Goal: Navigation & Orientation: Find specific page/section

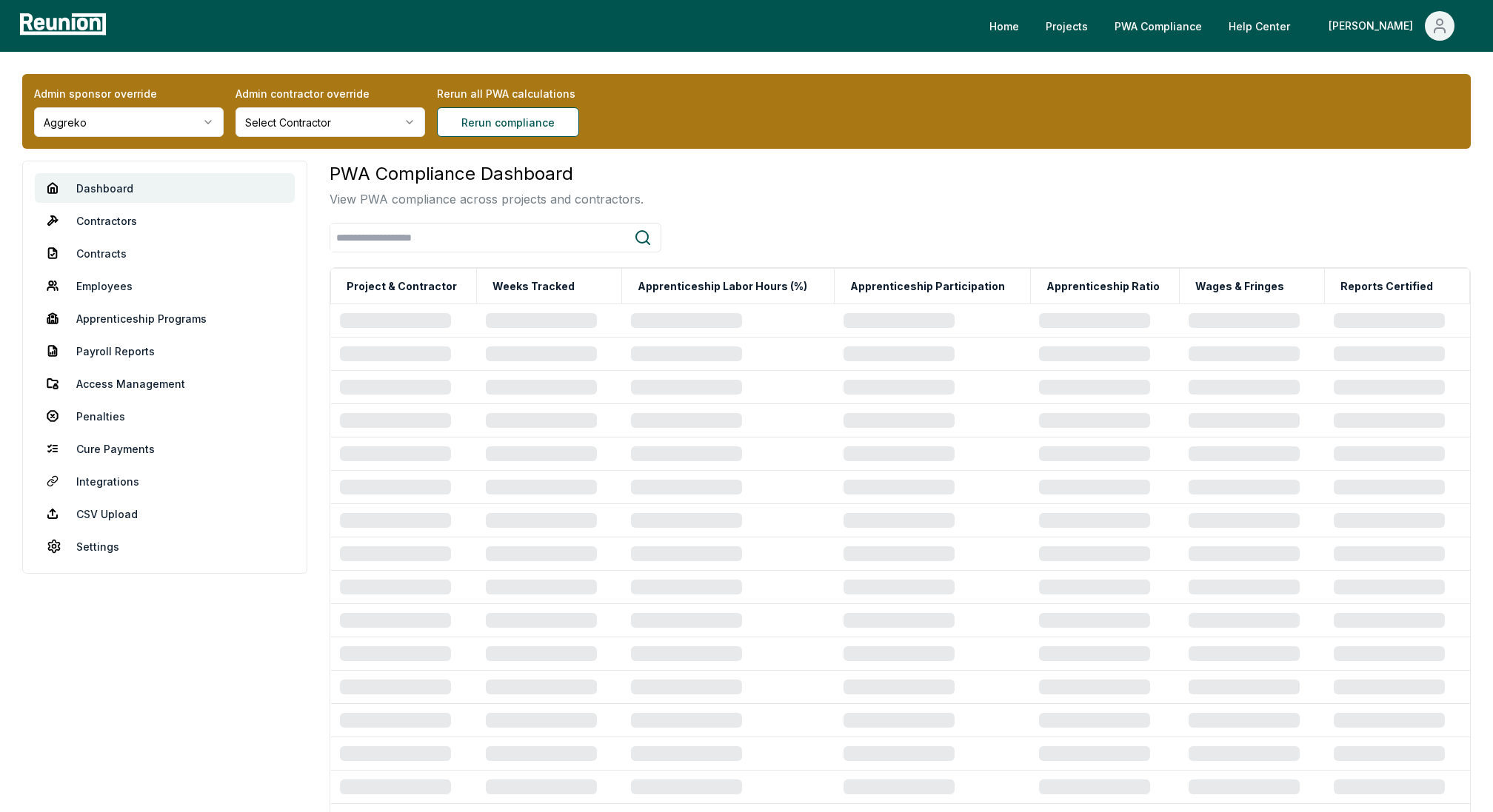
click at [172, 146] on div "Admin sponsor override Aggreko Admin contractor override Select Contractor Reru…" at bounding box center [747, 111] width 1449 height 74
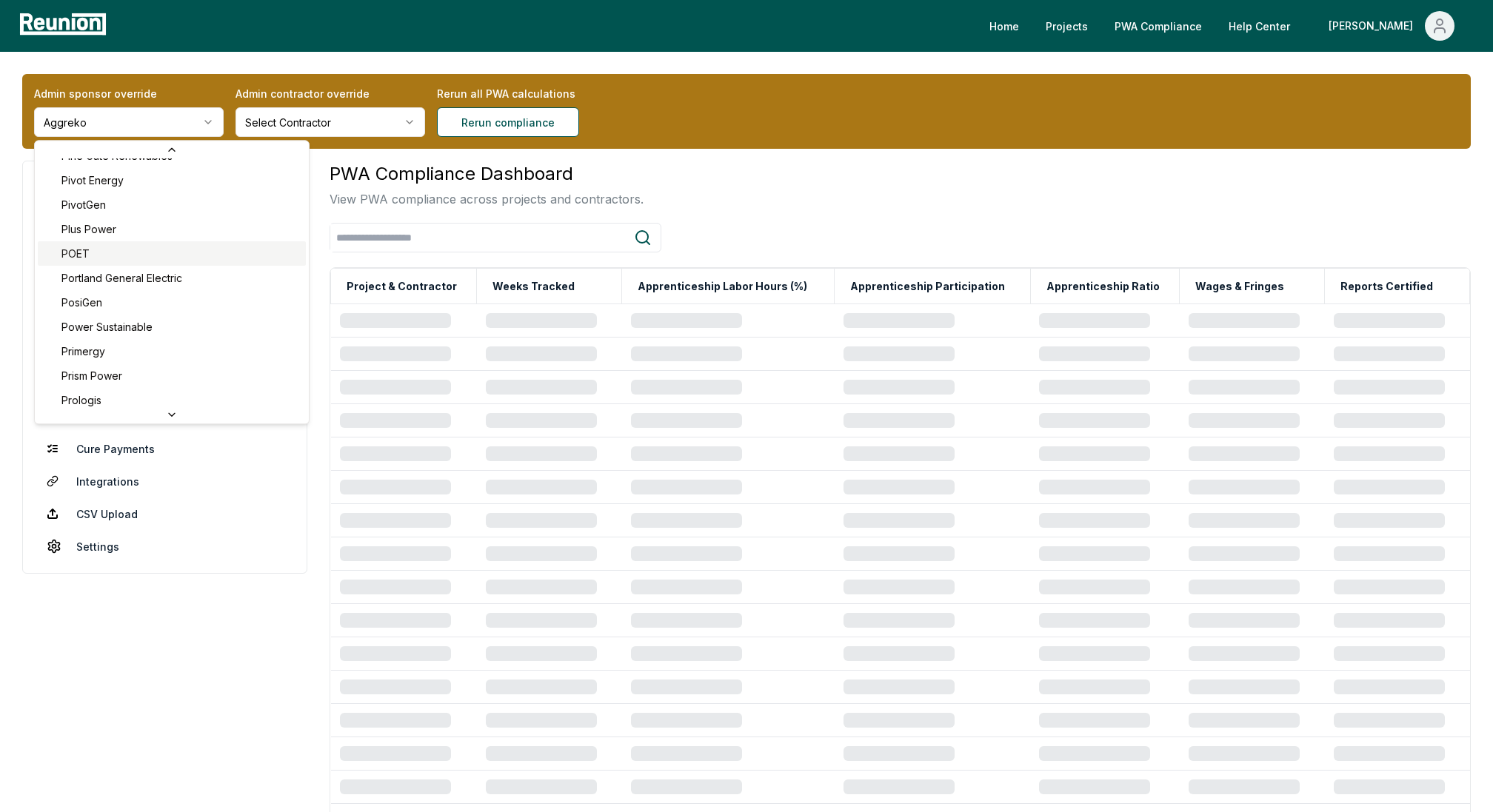
scroll to position [5122, 0]
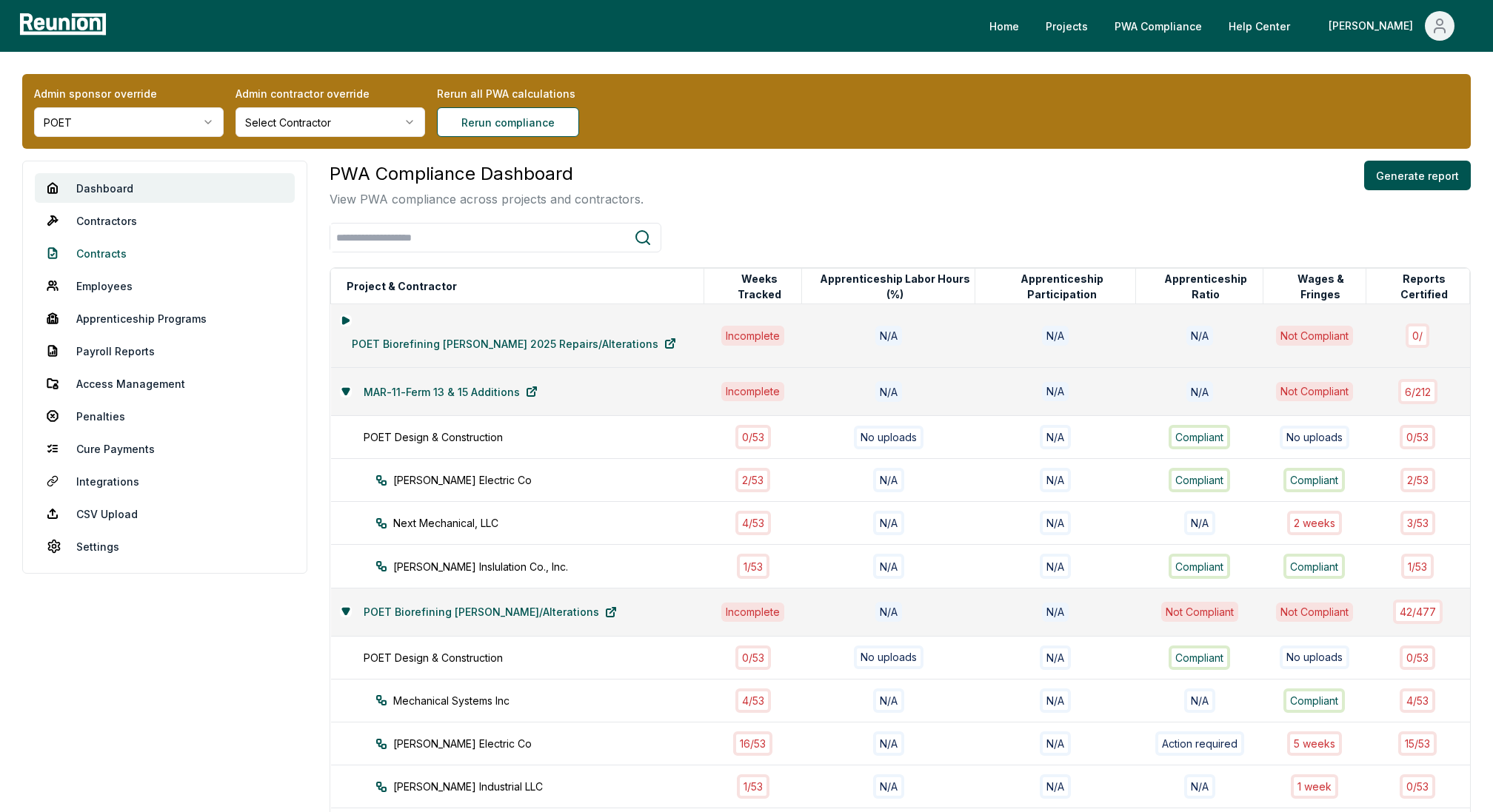
click at [96, 250] on link "Contracts" at bounding box center [165, 253] width 260 height 29
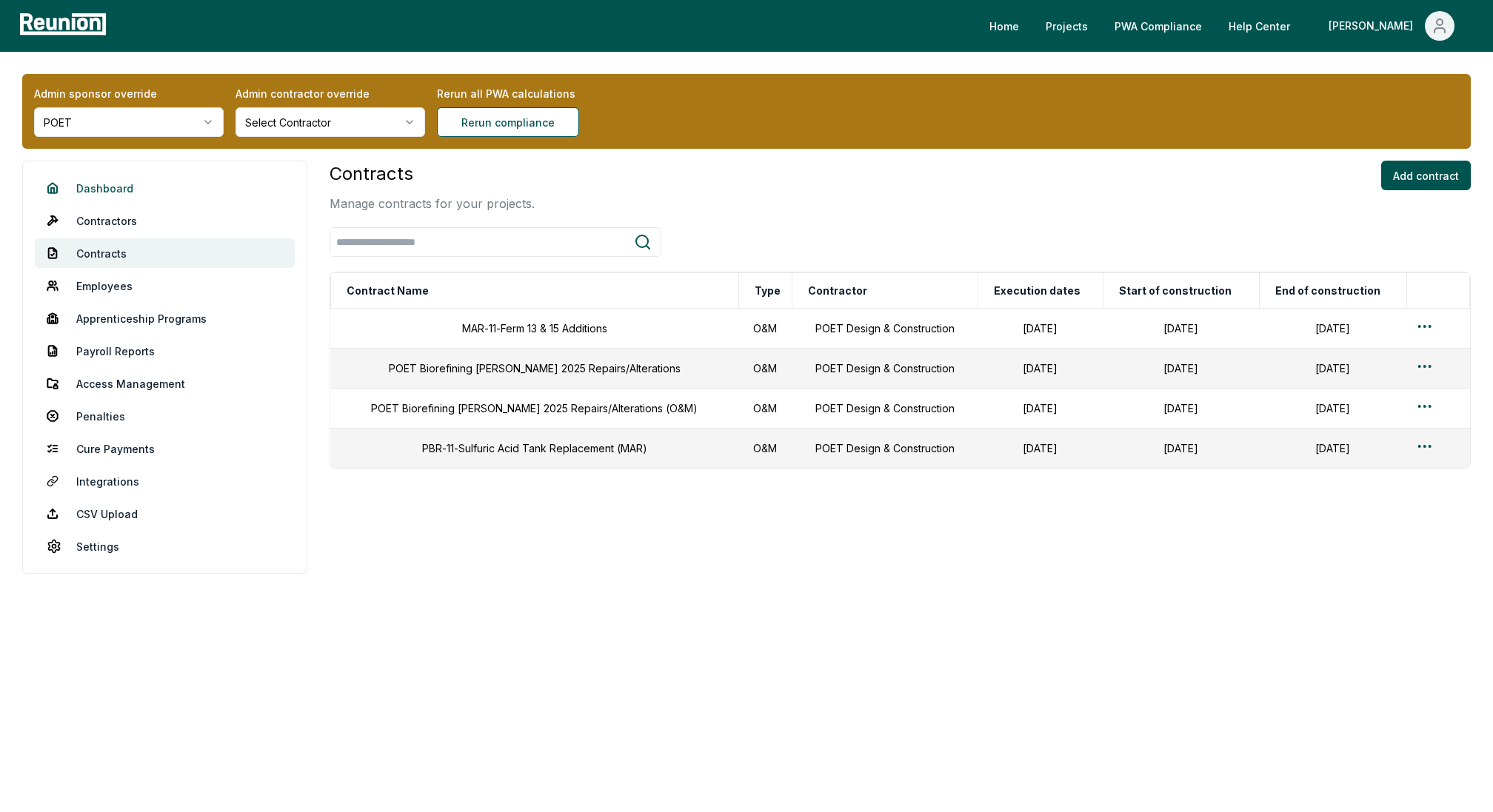
click at [96, 185] on link "Dashboard" at bounding box center [165, 187] width 260 height 29
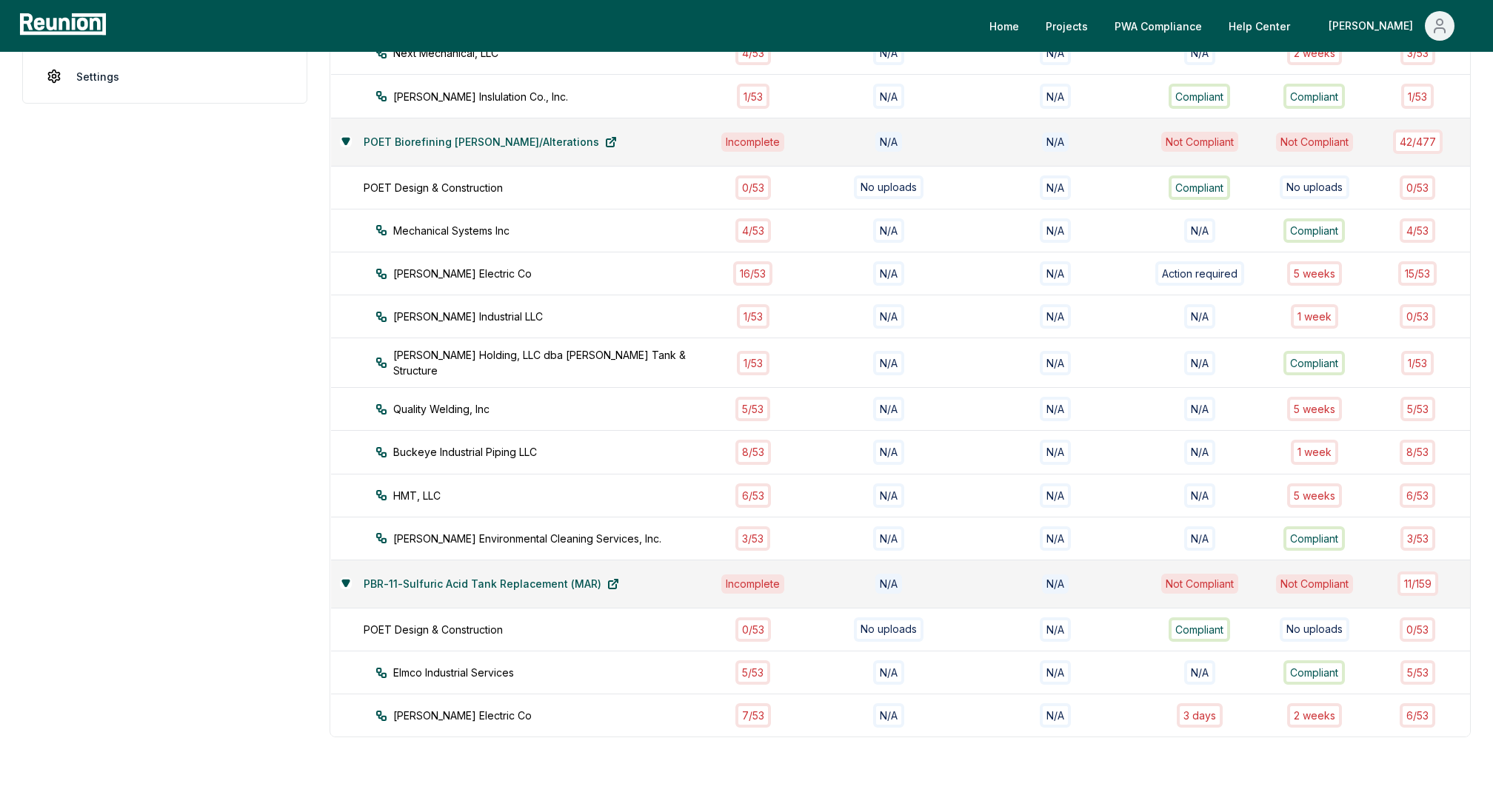
scroll to position [478, 0]
